Goal: Find specific page/section: Find specific page/section

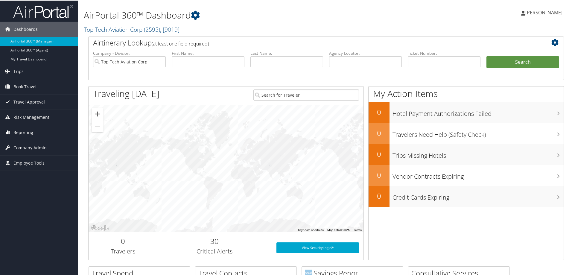
click at [22, 129] on span "Reporting" at bounding box center [23, 132] width 20 height 15
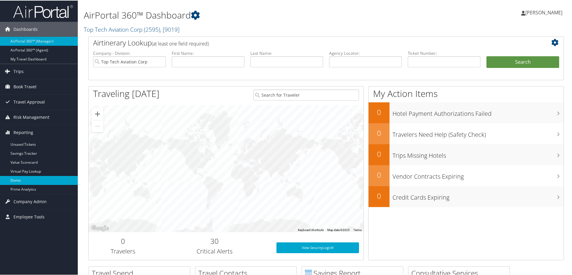
click at [28, 179] on link "Domo" at bounding box center [39, 179] width 78 height 9
